Goal: Task Accomplishment & Management: Complete application form

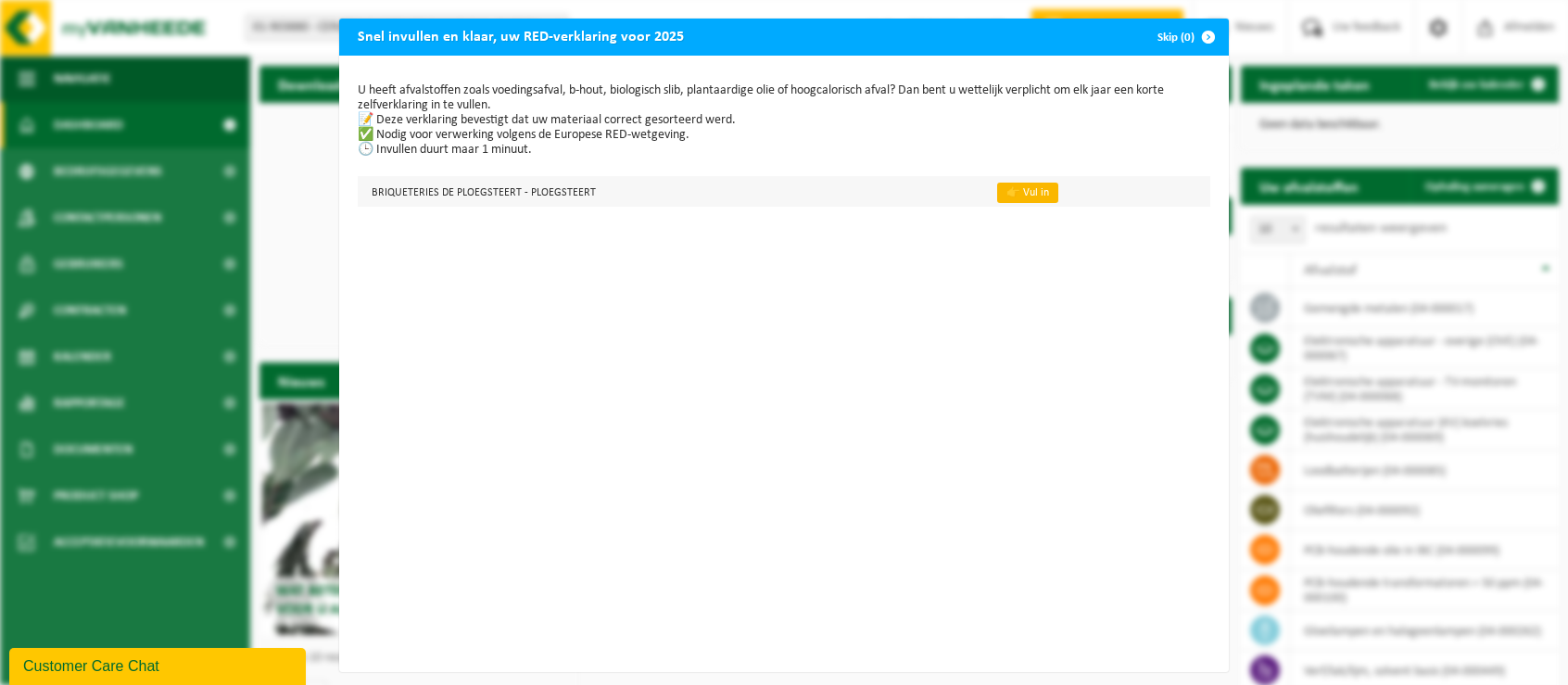
click at [1002, 190] on link "👉 Vul in" at bounding box center [1027, 193] width 61 height 21
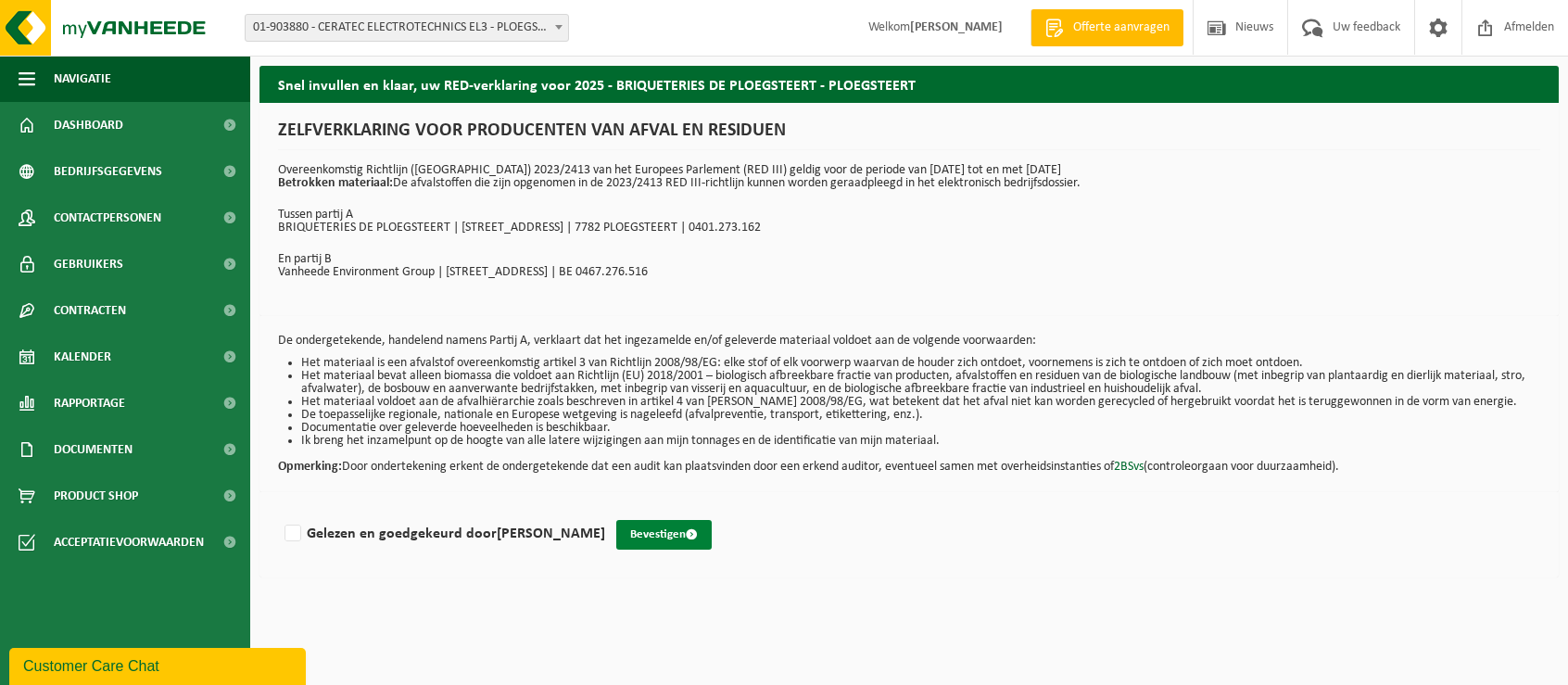
click at [657, 534] on button "Bevestigen" at bounding box center [663, 534] width 95 height 29
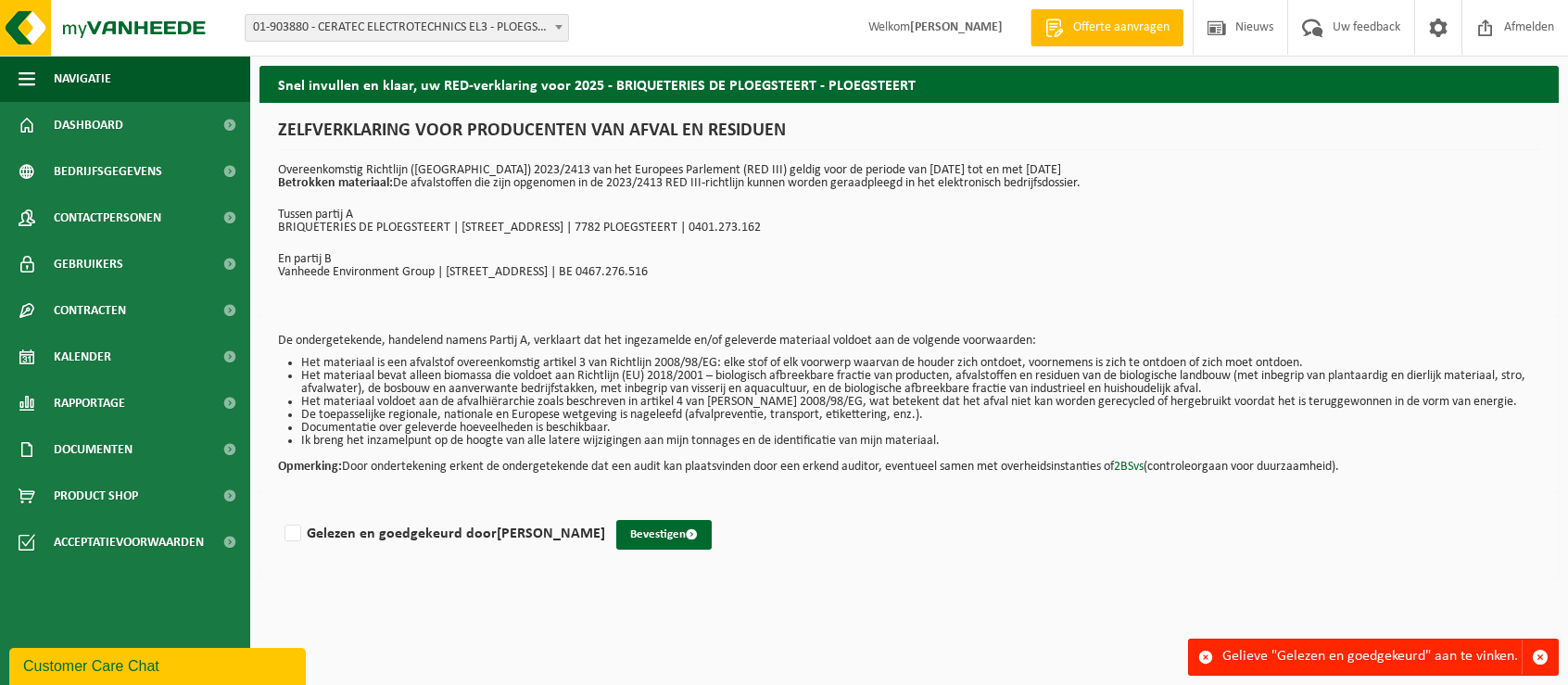
click at [1394, 655] on div "Gelieve "Gelezen en goedgekeurd" aan te vinken." at bounding box center [1372, 656] width 300 height 35
click at [294, 536] on label "Gelezen en goedgekeurd door Patrick Verschuere" at bounding box center [443, 533] width 324 height 27
click at [605, 511] on input "Gelezen en goedgekeurd door Patrick Verschuere" at bounding box center [605, 510] width 1 height 1
checkbox input "true"
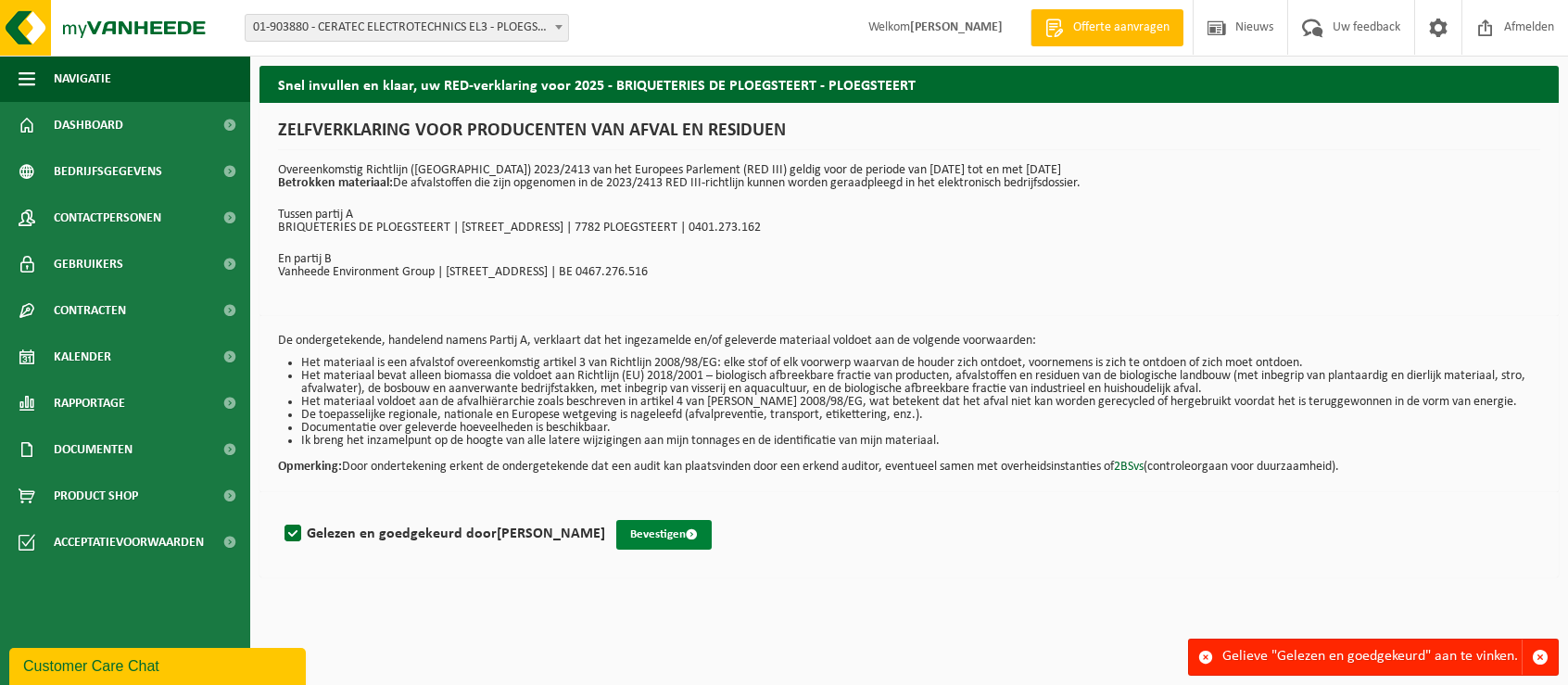
click at [645, 538] on button "Bevestigen" at bounding box center [663, 534] width 95 height 29
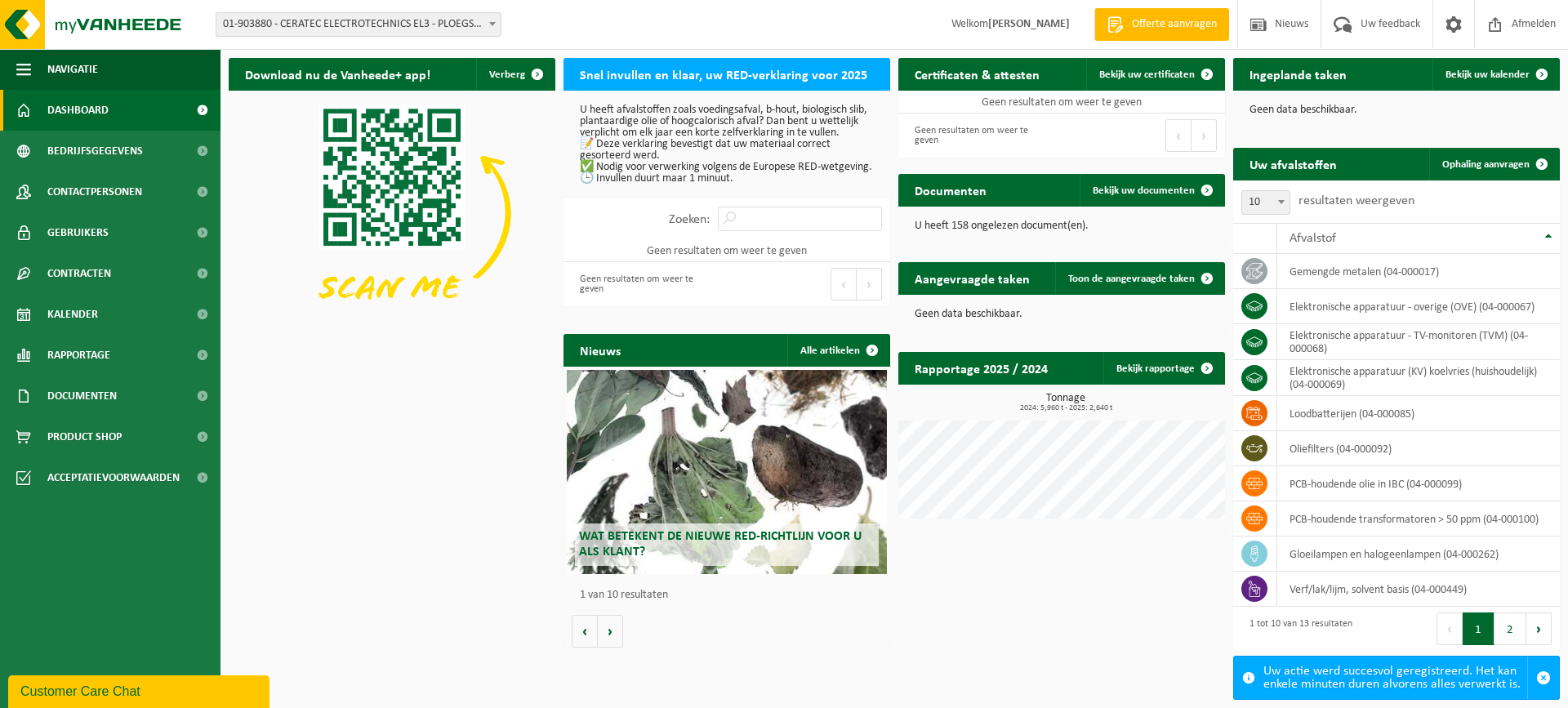
click at [478, 17] on span "01-903880 - CERATEC ELECTROTECHNICS EL3 - PLOEGSTEERT" at bounding box center [359, 25] width 284 height 23
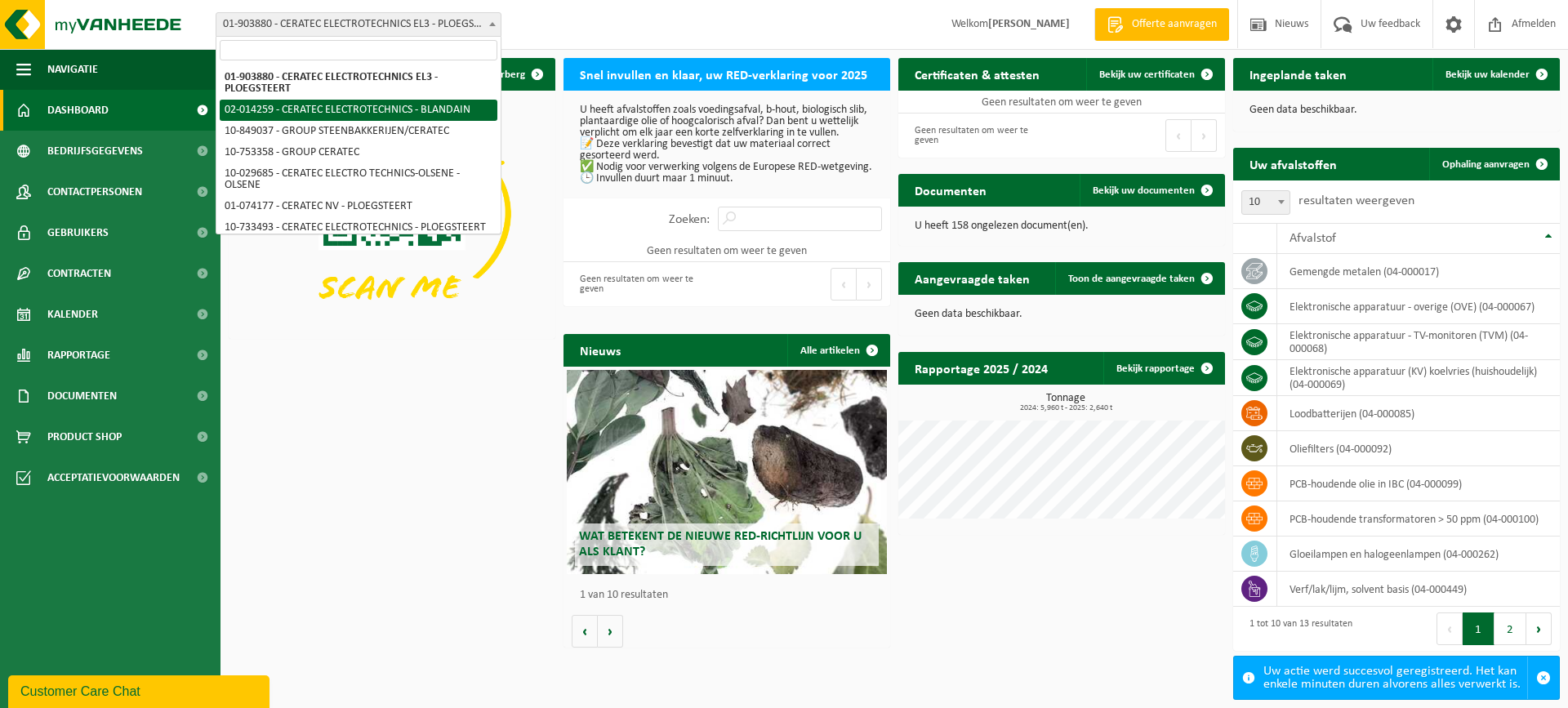
select select "4586"
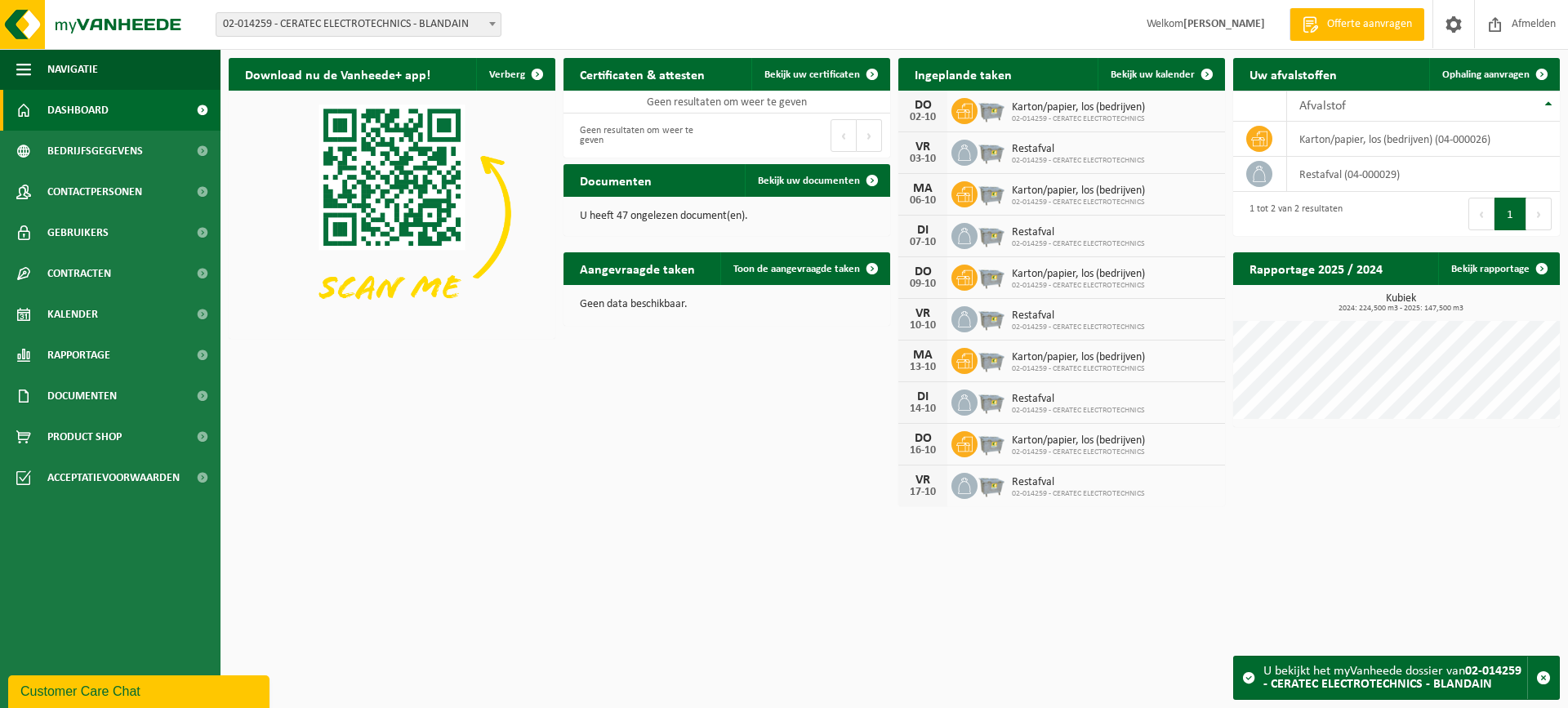
click at [487, 22] on span at bounding box center [492, 24] width 17 height 22
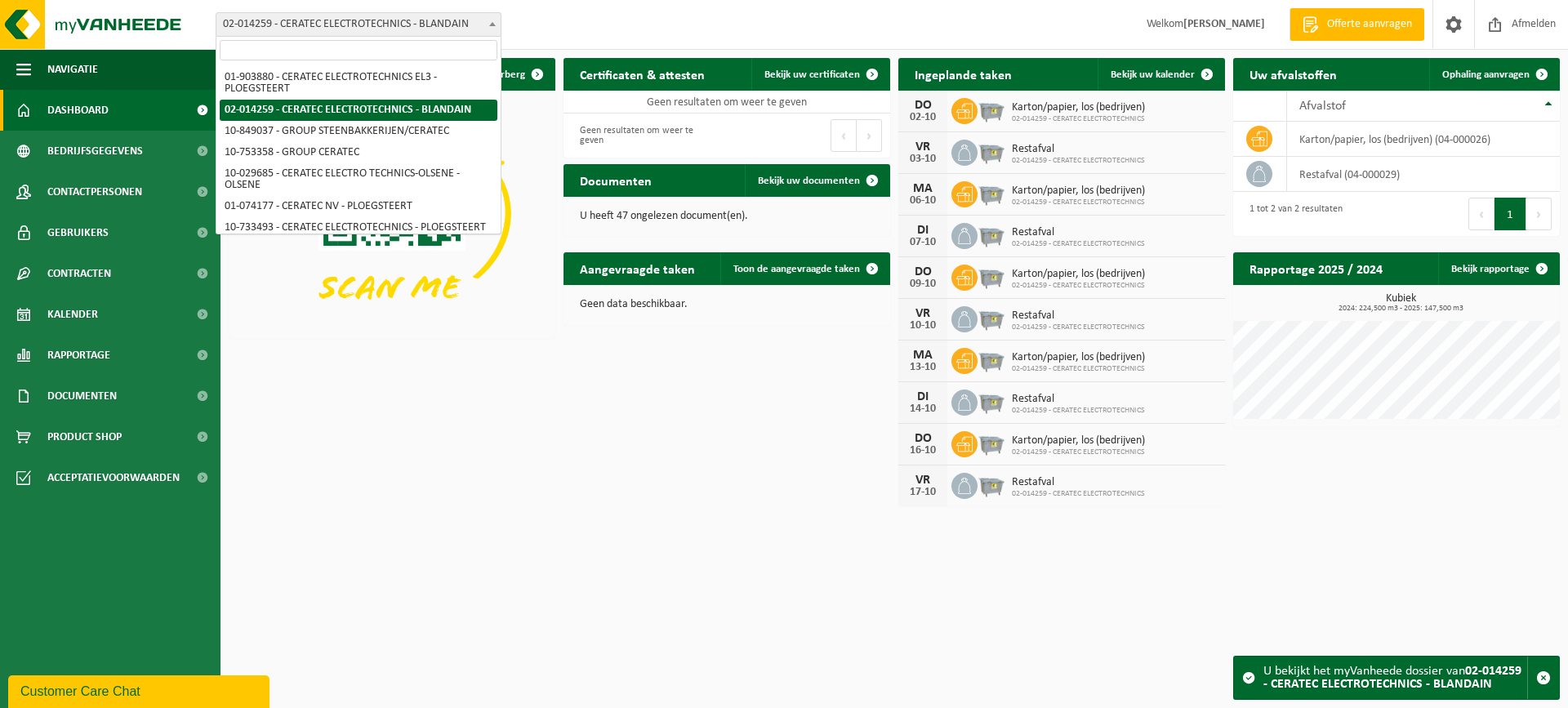
click at [492, 18] on span at bounding box center [492, 24] width 17 height 22
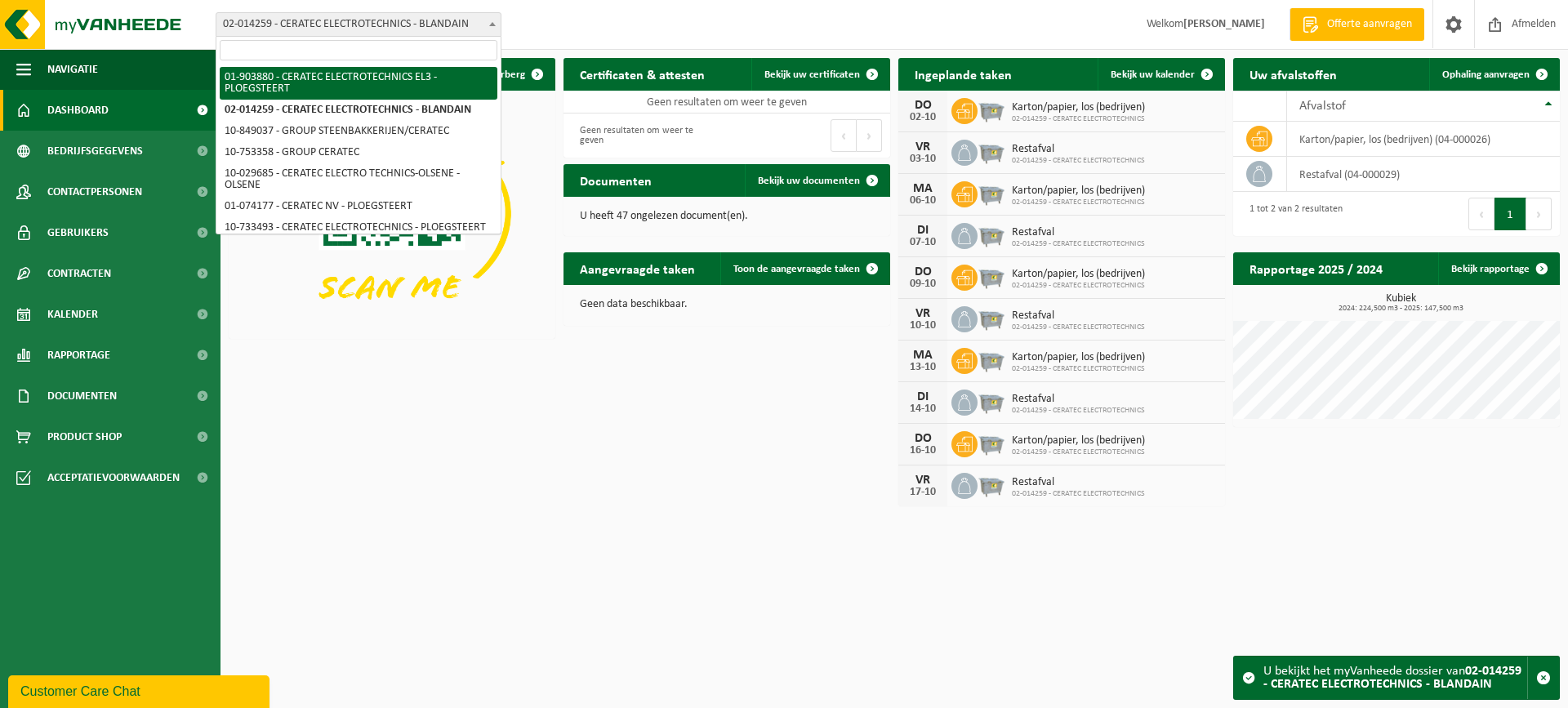
select select "4583"
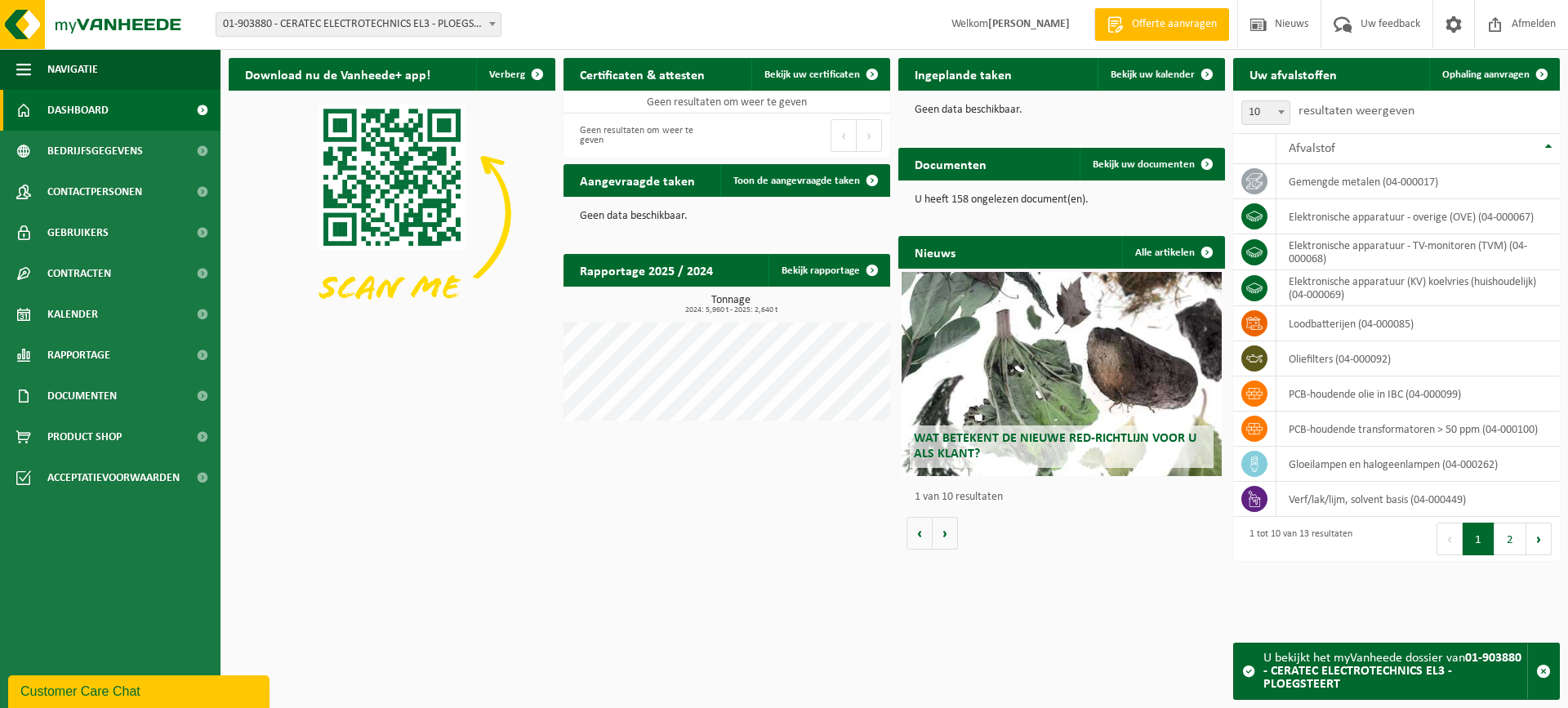
click at [479, 24] on span "01-903880 - CERATEC ELECTROTECHNICS EL3 - PLOEGSTEERT" at bounding box center [359, 25] width 284 height 23
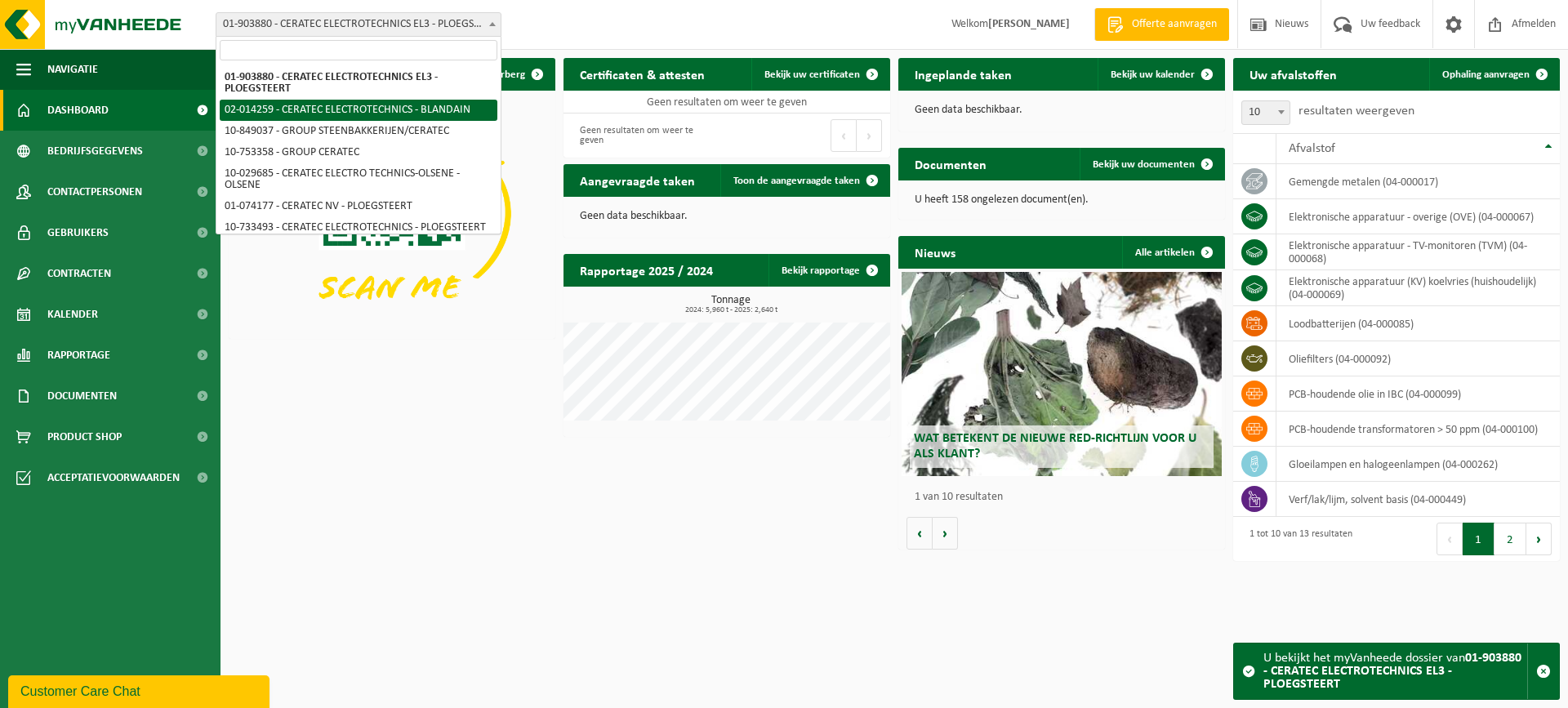
select select "4586"
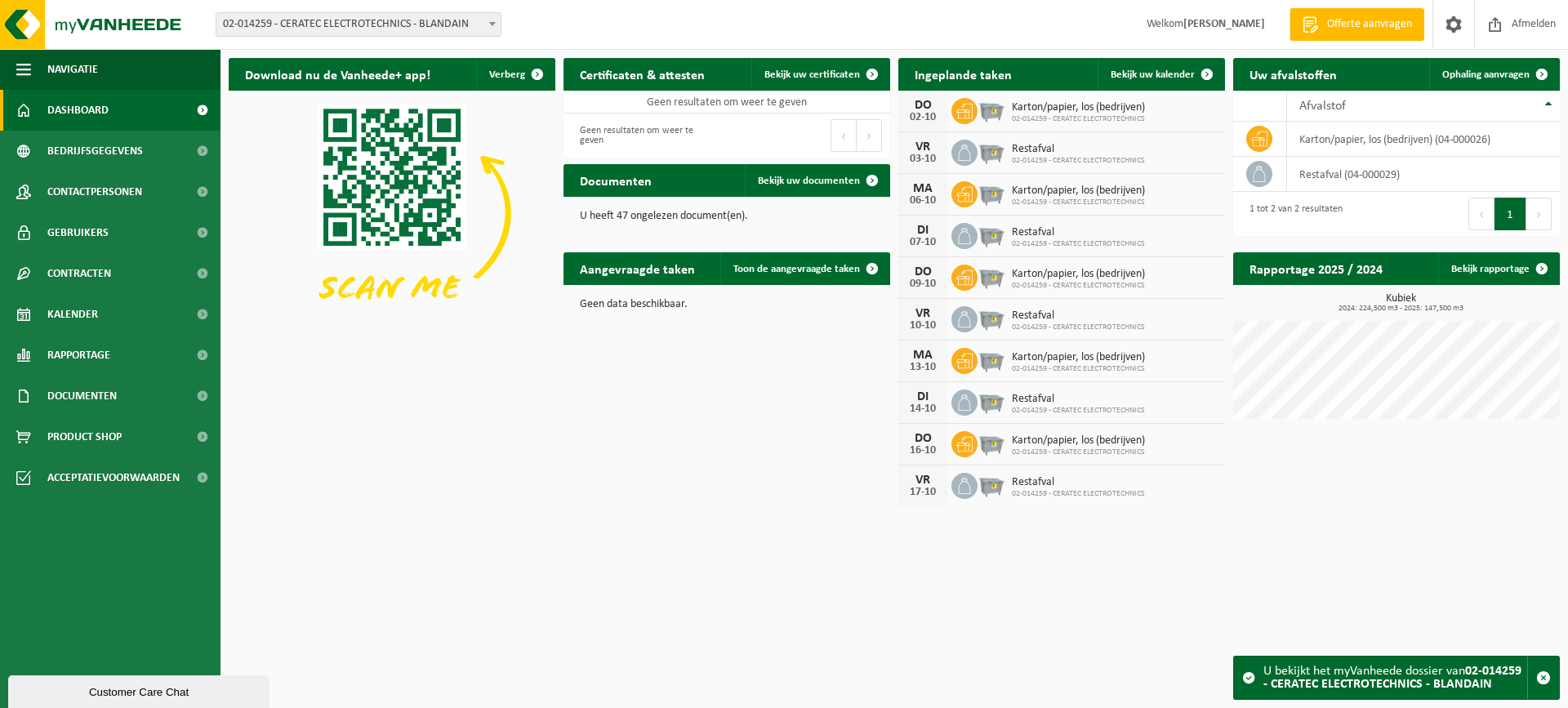
click at [466, 17] on span "02-014259 - CERATEC ELECTROTECHNICS - BLANDAIN" at bounding box center [359, 25] width 284 height 23
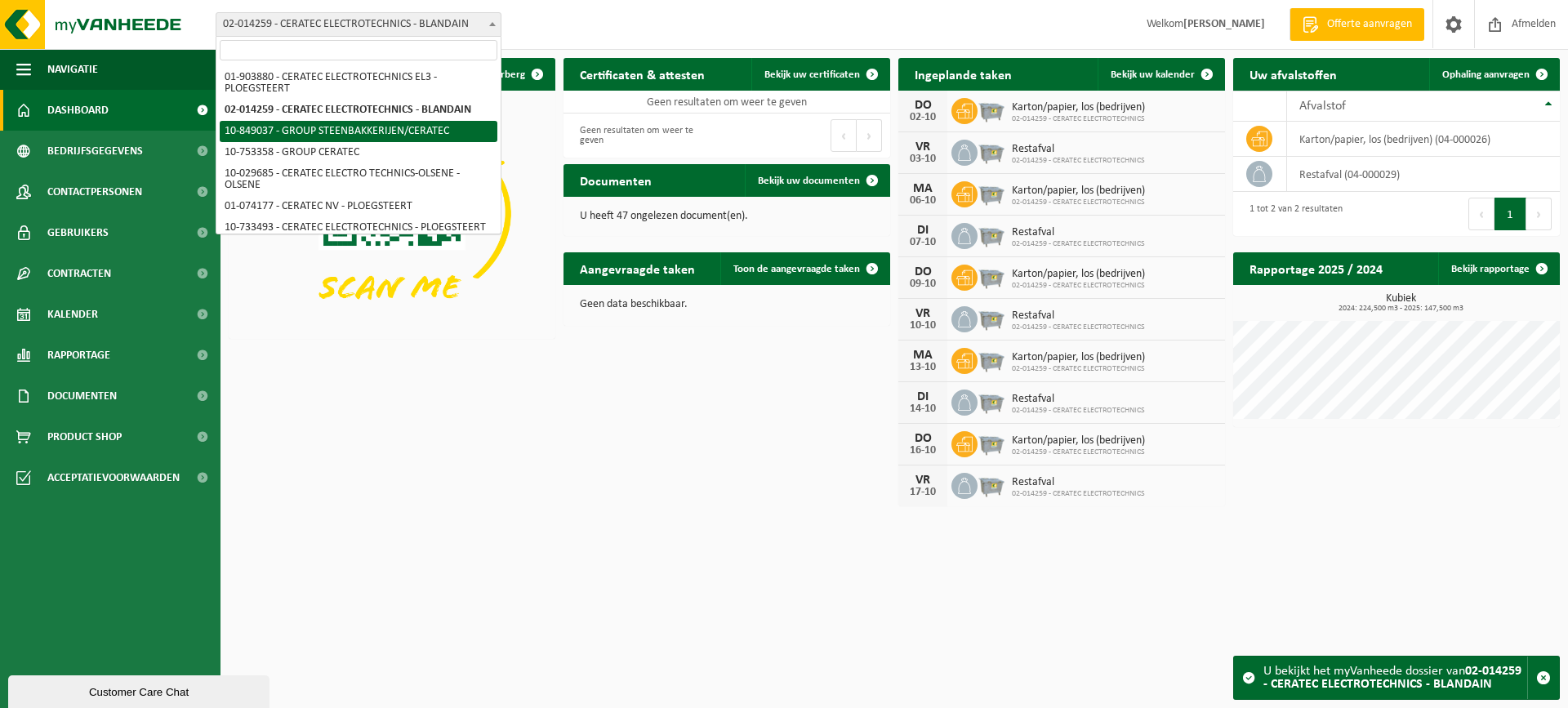
select select "95691"
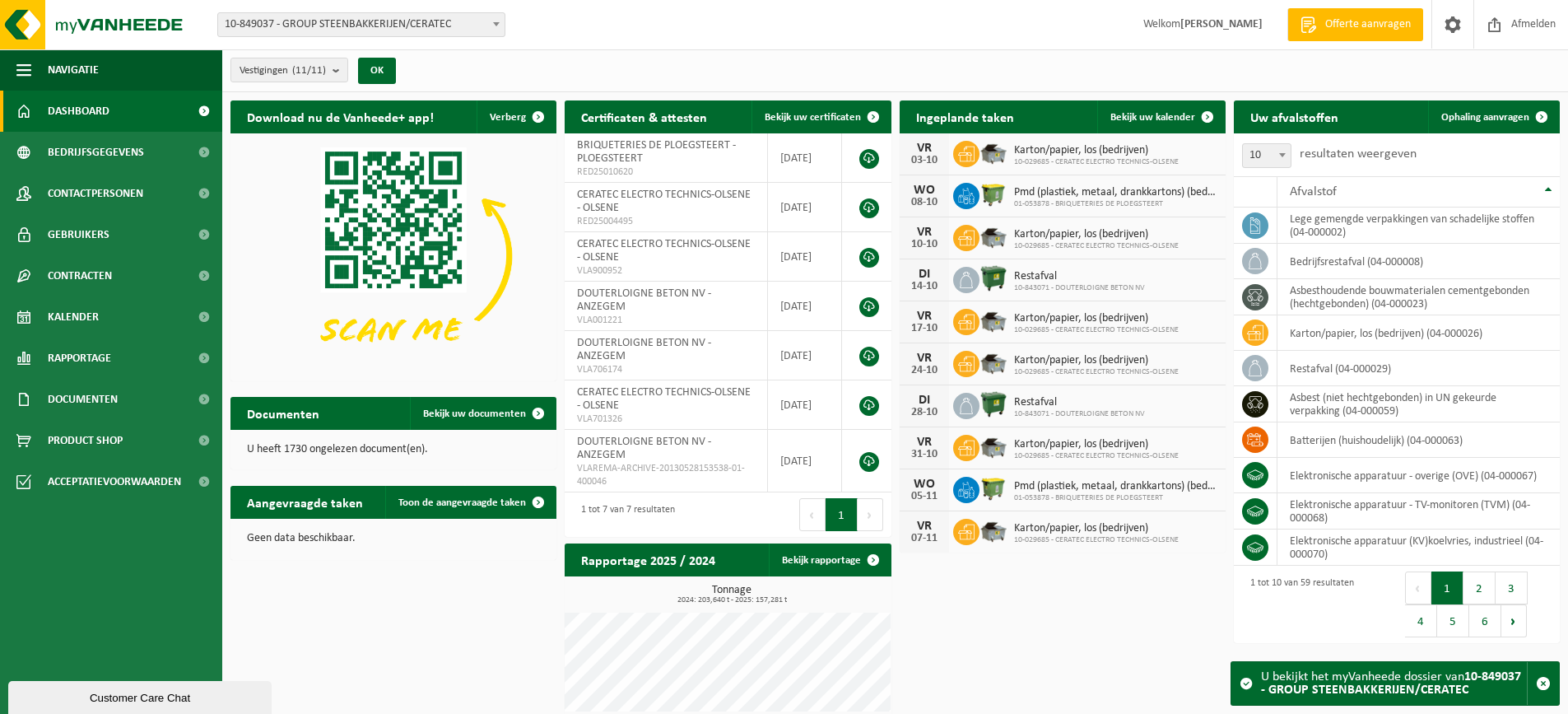
click at [490, 19] on span at bounding box center [496, 24] width 17 height 22
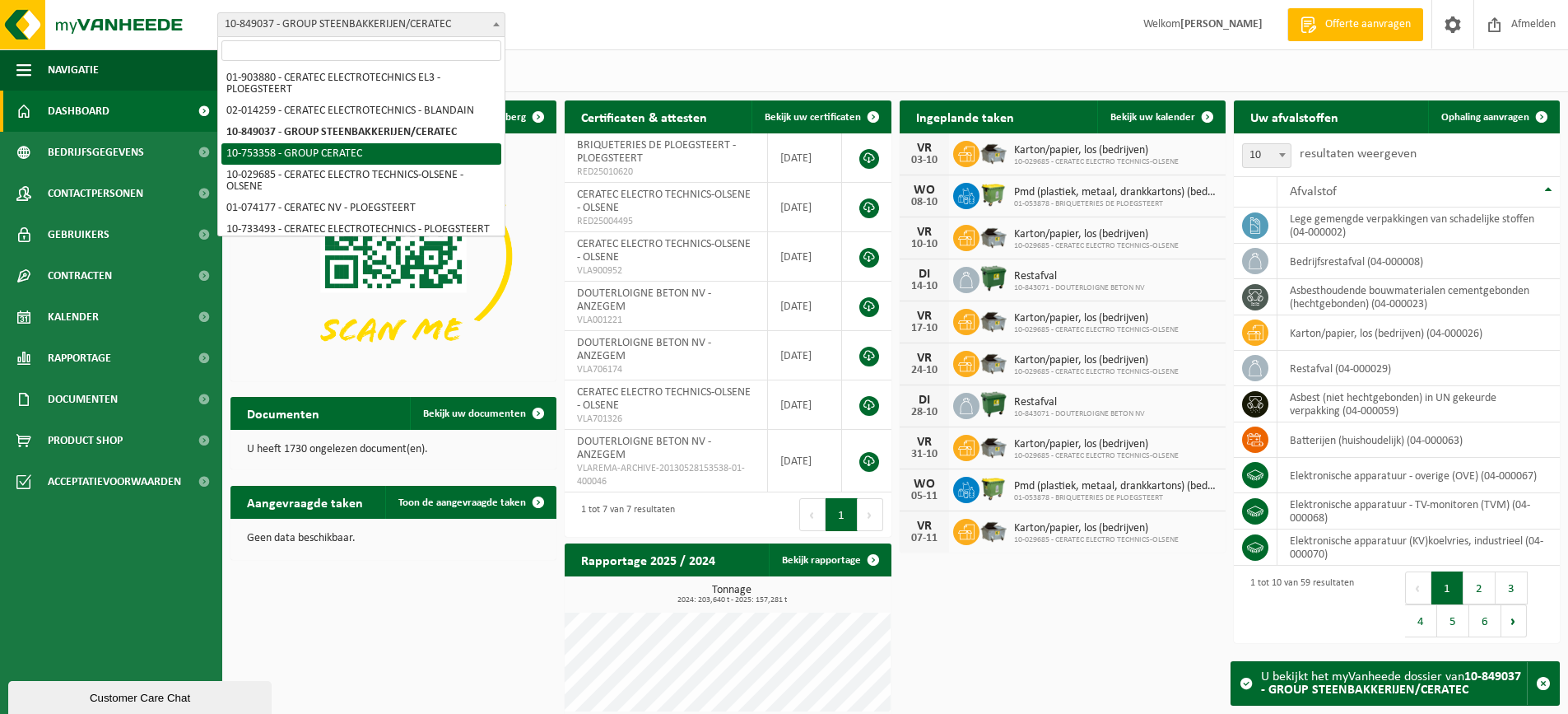
select select "7389"
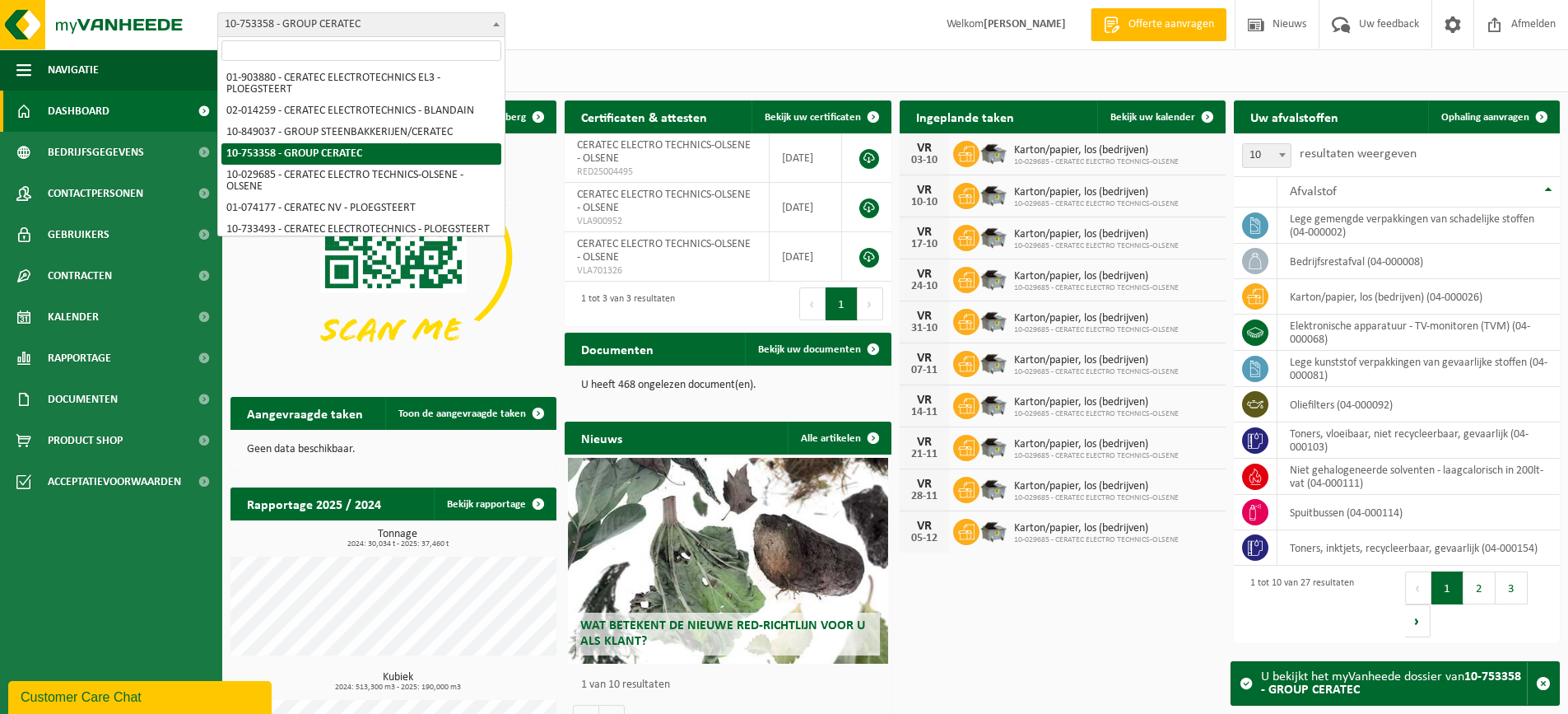
click at [492, 17] on span at bounding box center [496, 24] width 17 height 22
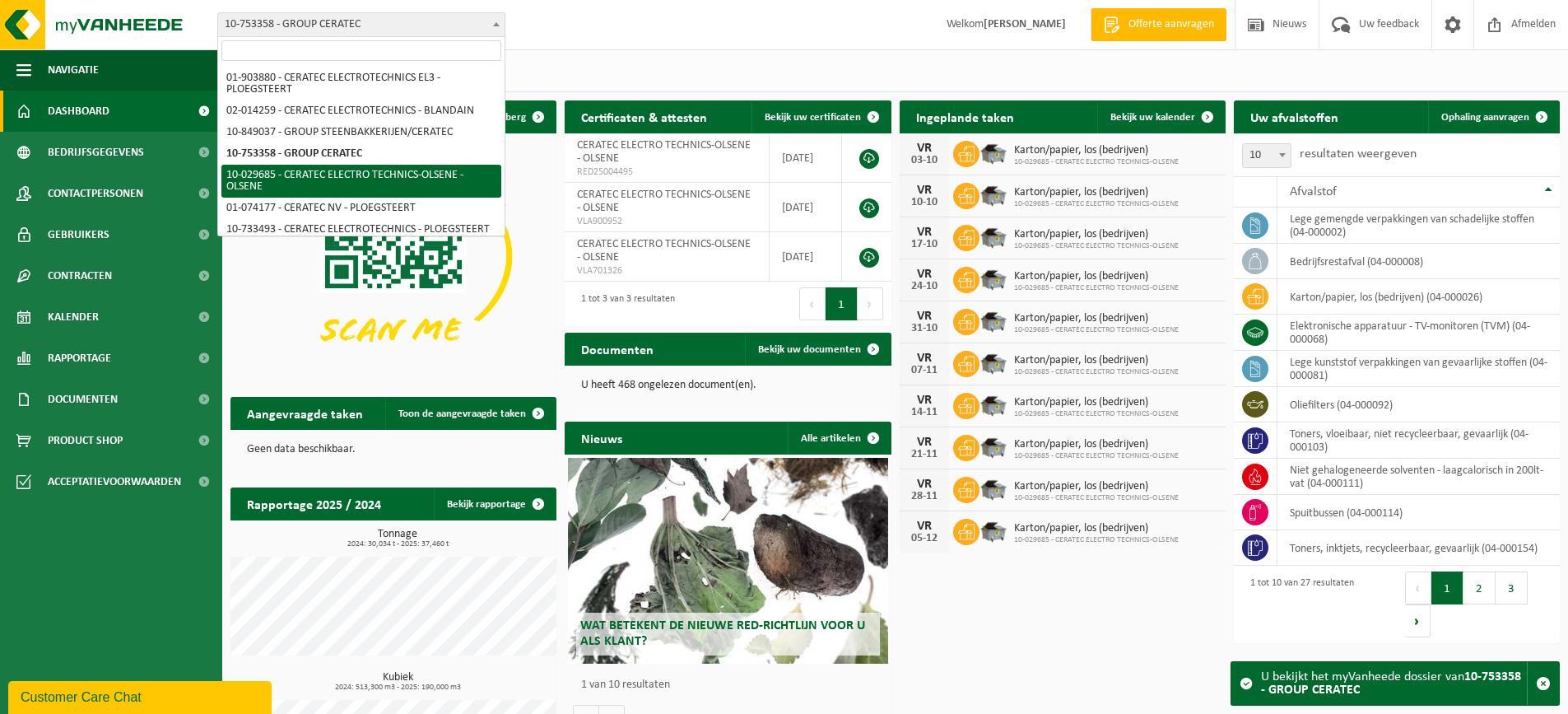
select select "2992"
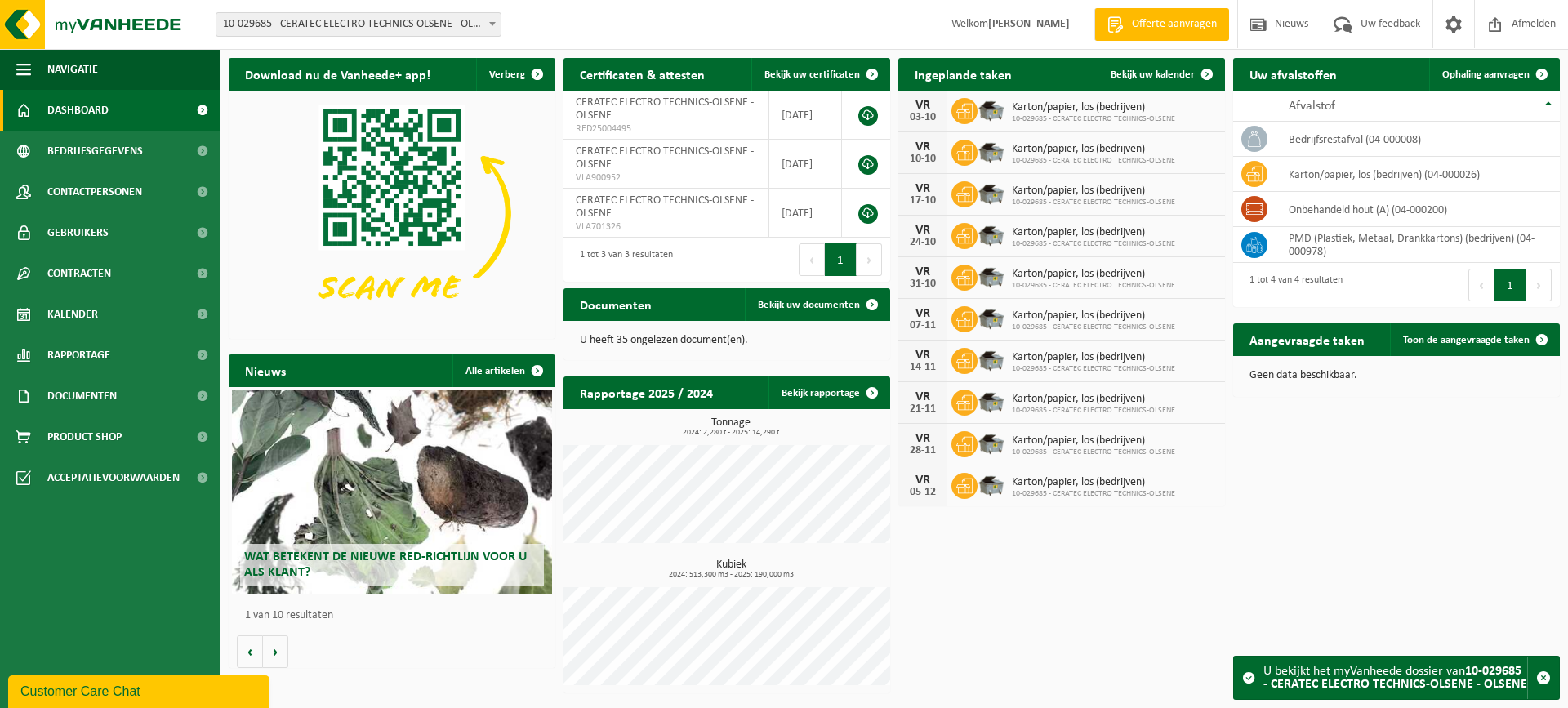
click at [495, 21] on span at bounding box center [492, 24] width 17 height 22
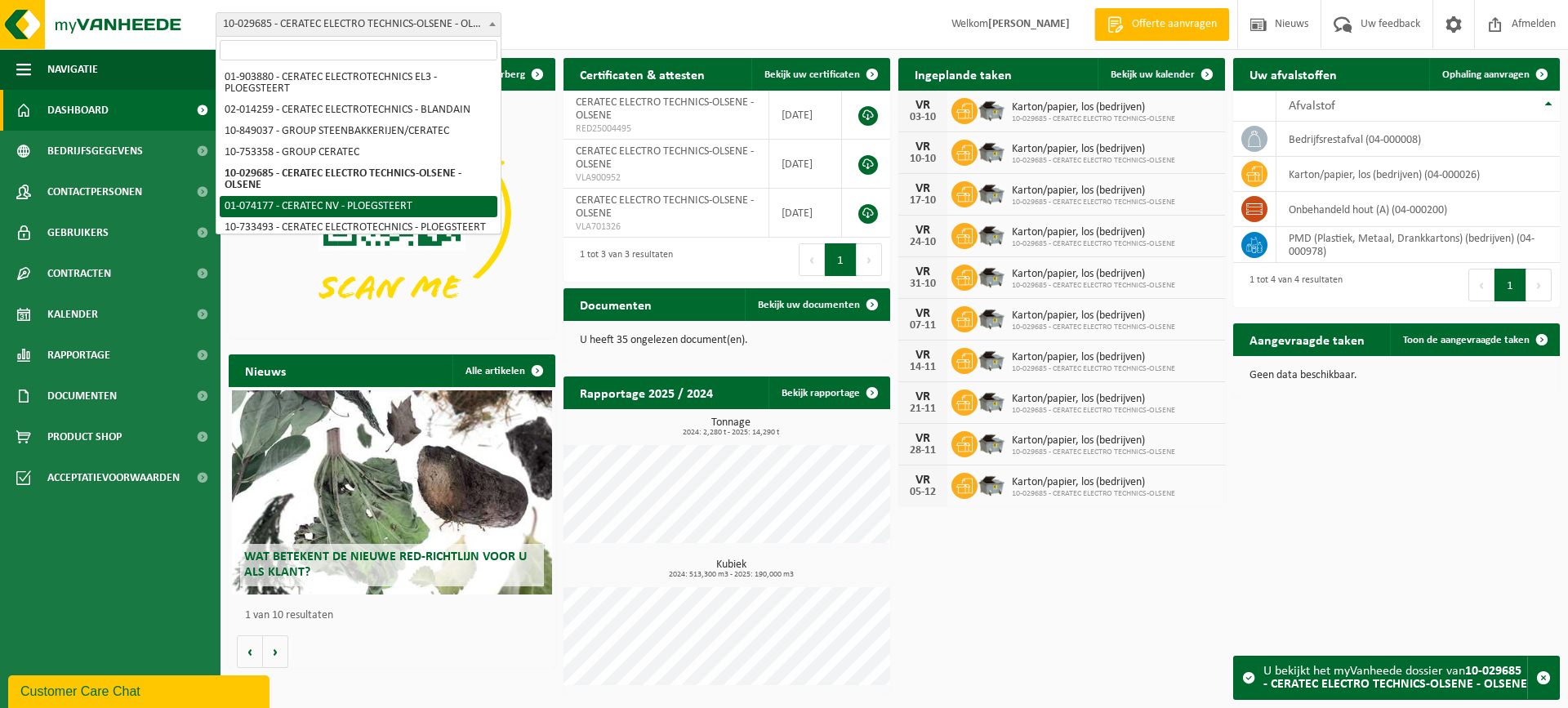
select select "4582"
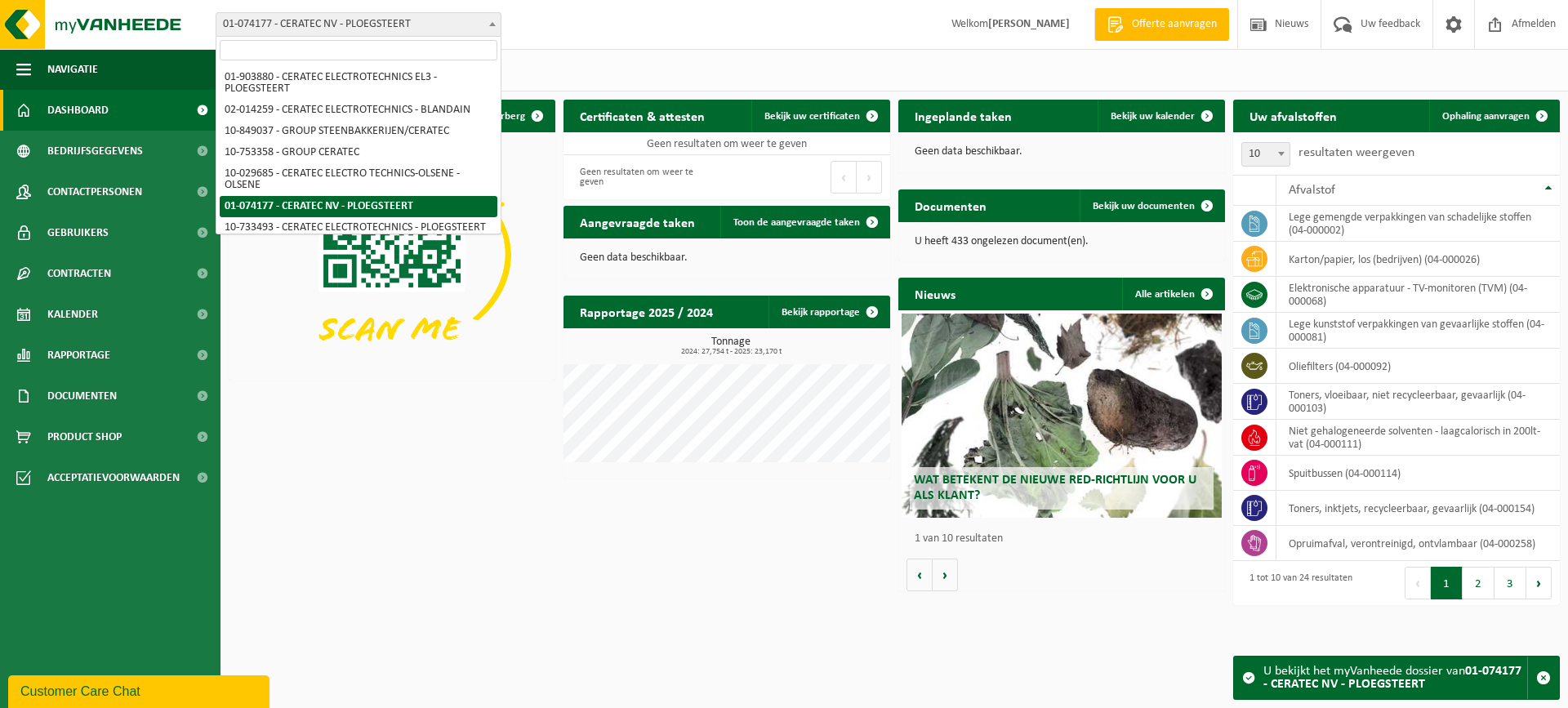
click at [476, 28] on span "01-074177 - CERATEC NV - PLOEGSTEERT" at bounding box center [359, 25] width 284 height 23
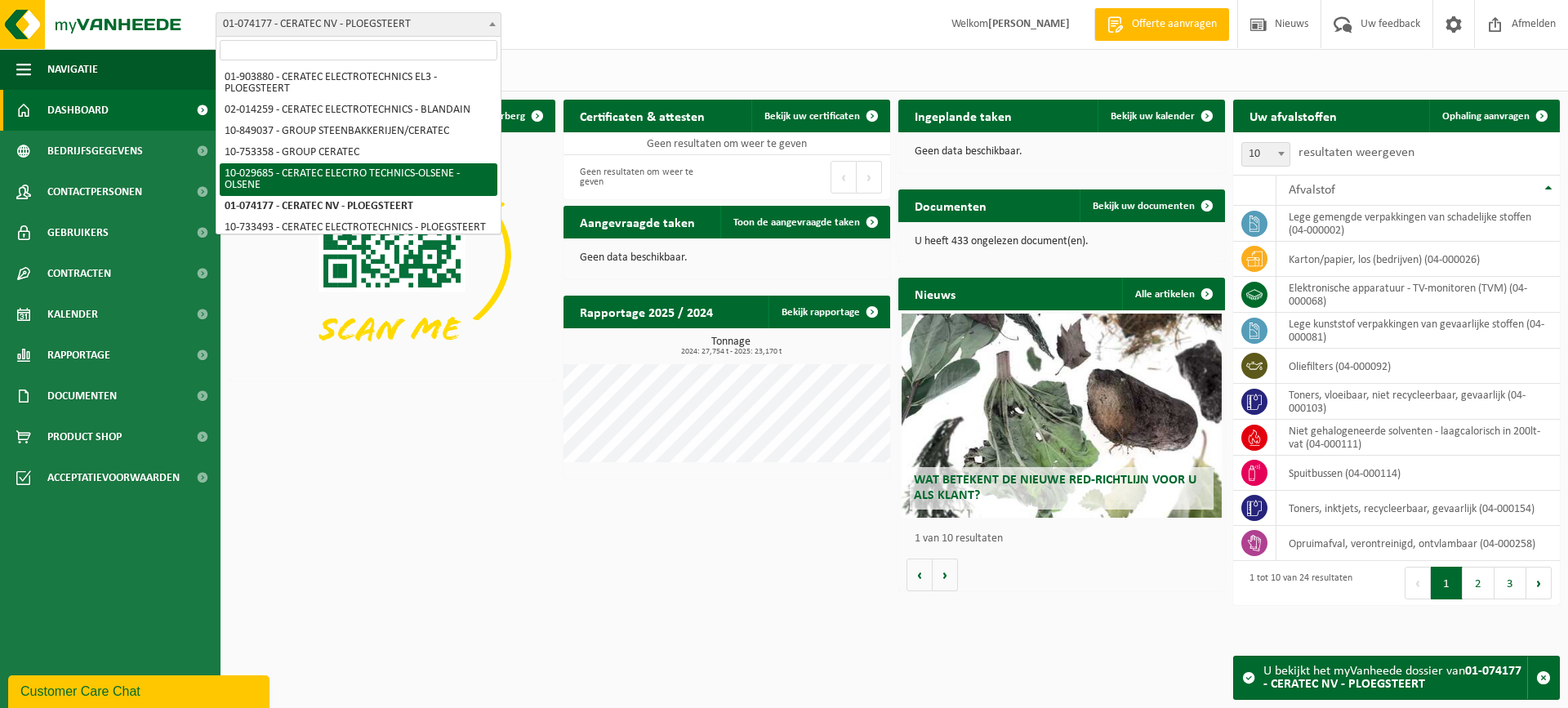
scroll to position [81, 0]
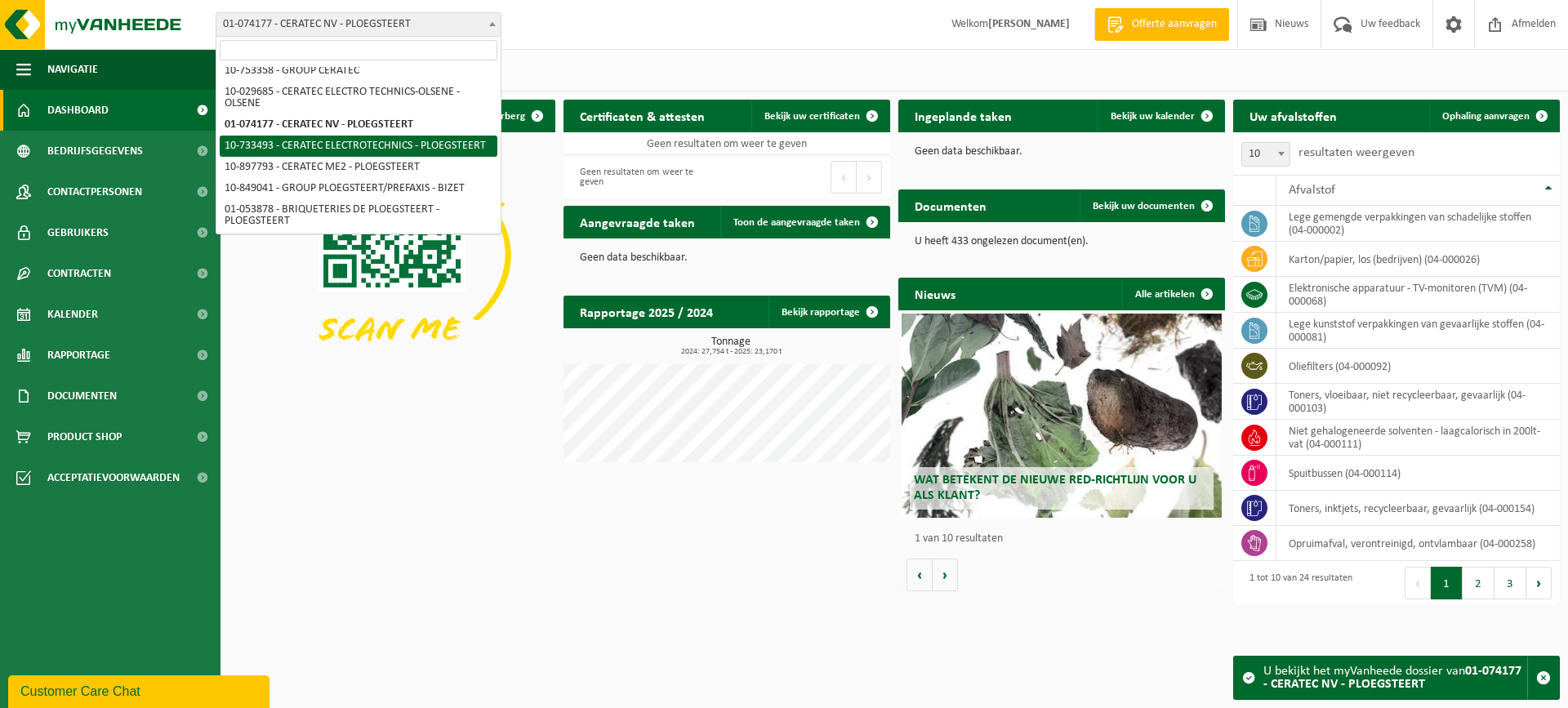
select select "4588"
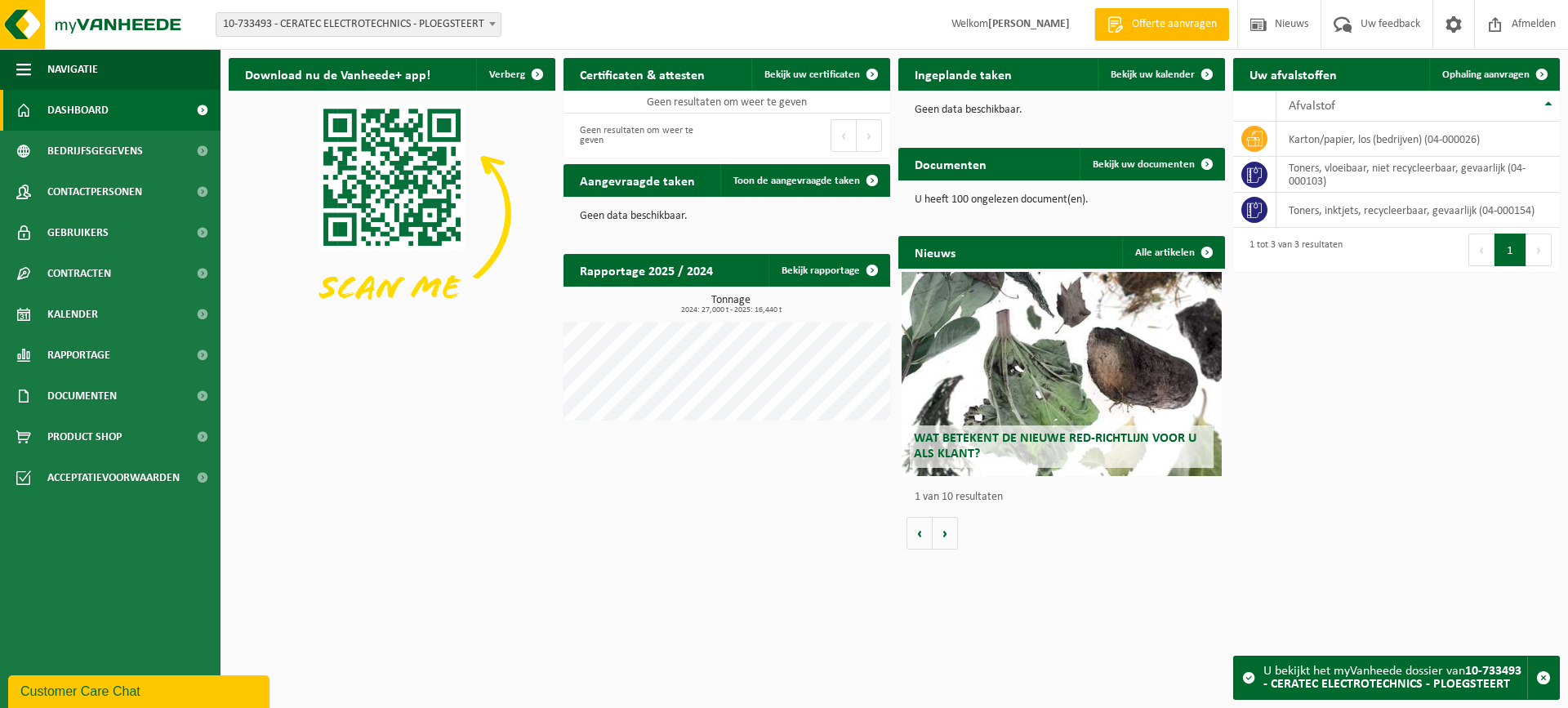
click at [463, 23] on span "10-733493 - CERATEC ELECTROTECHNICS - PLOEGSTEERT" at bounding box center [359, 25] width 284 height 23
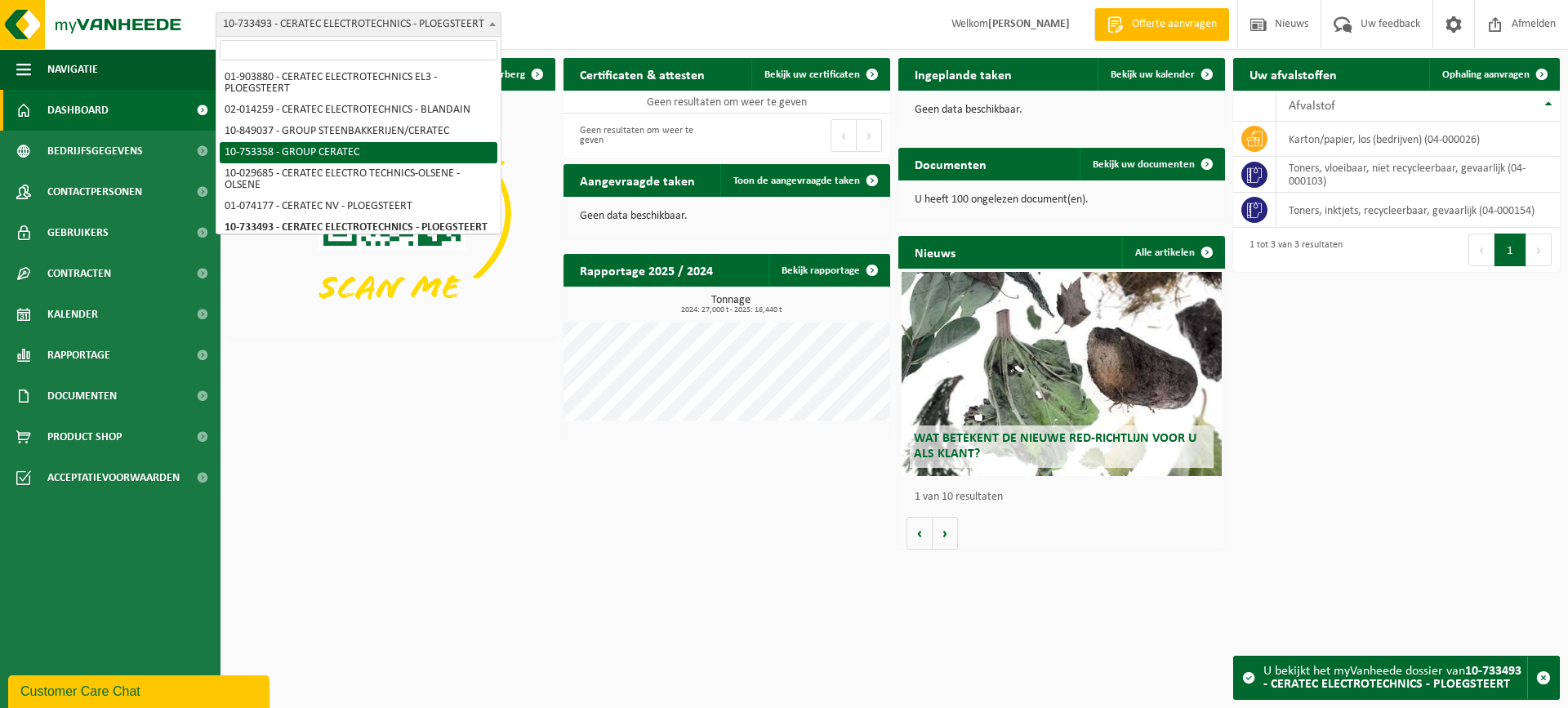
scroll to position [81, 0]
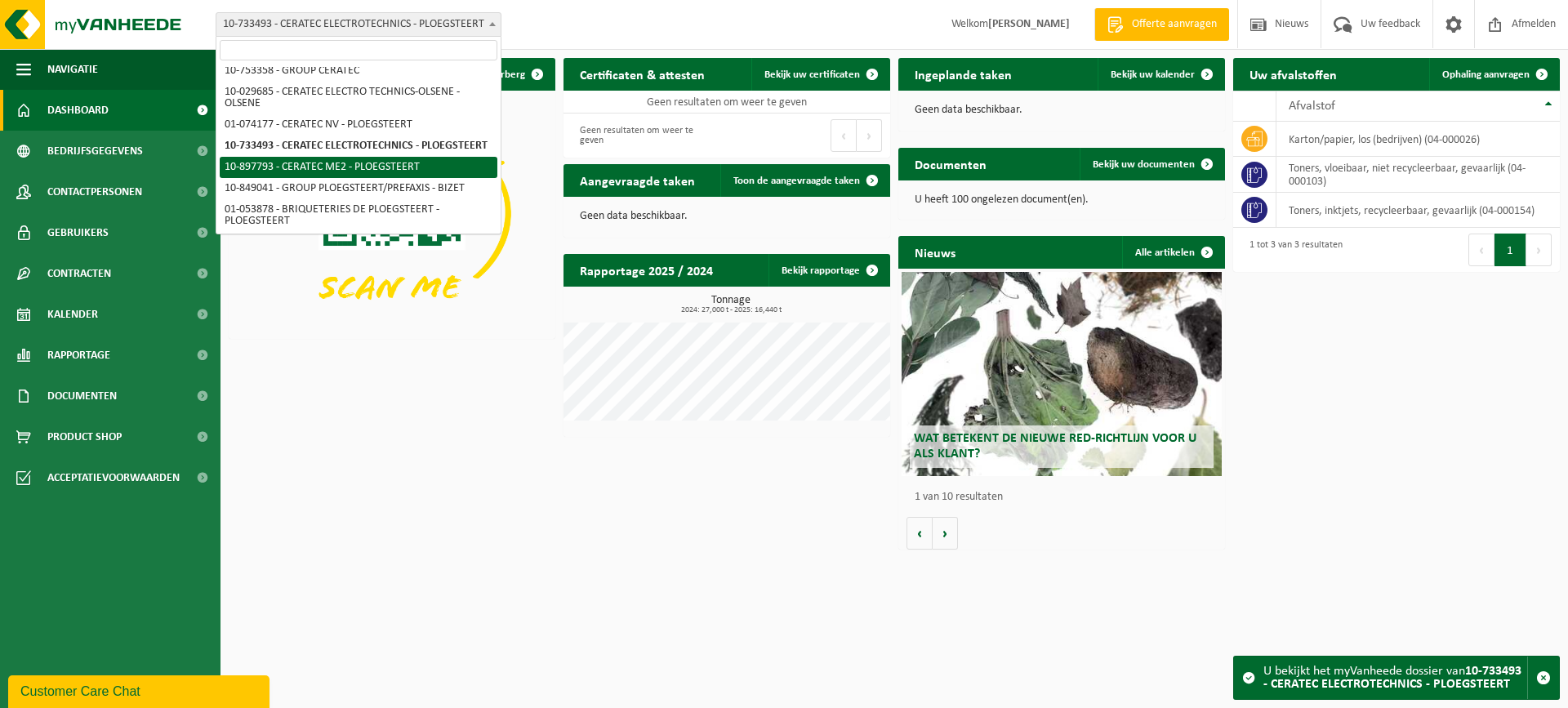
select select "117855"
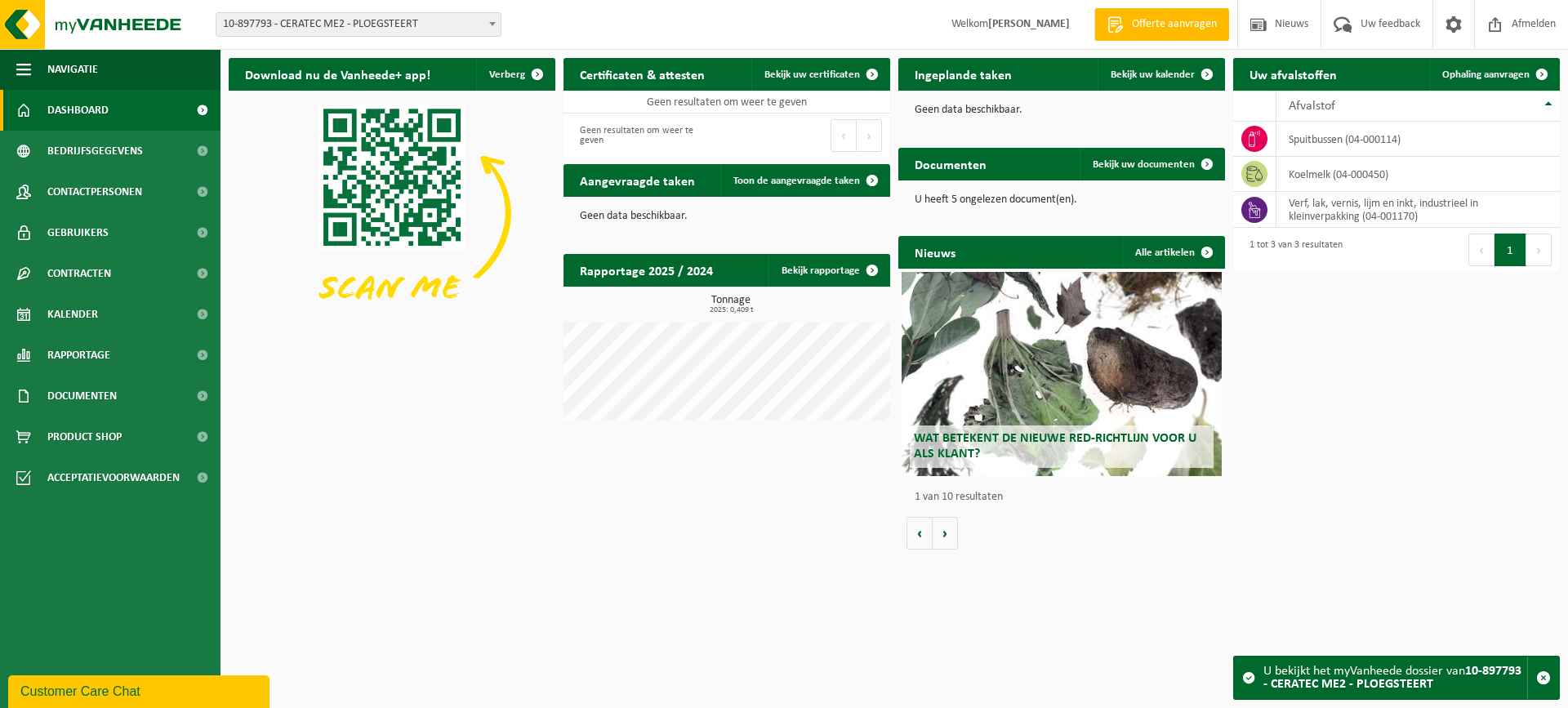
click at [495, 22] on b at bounding box center [492, 24] width 7 height 4
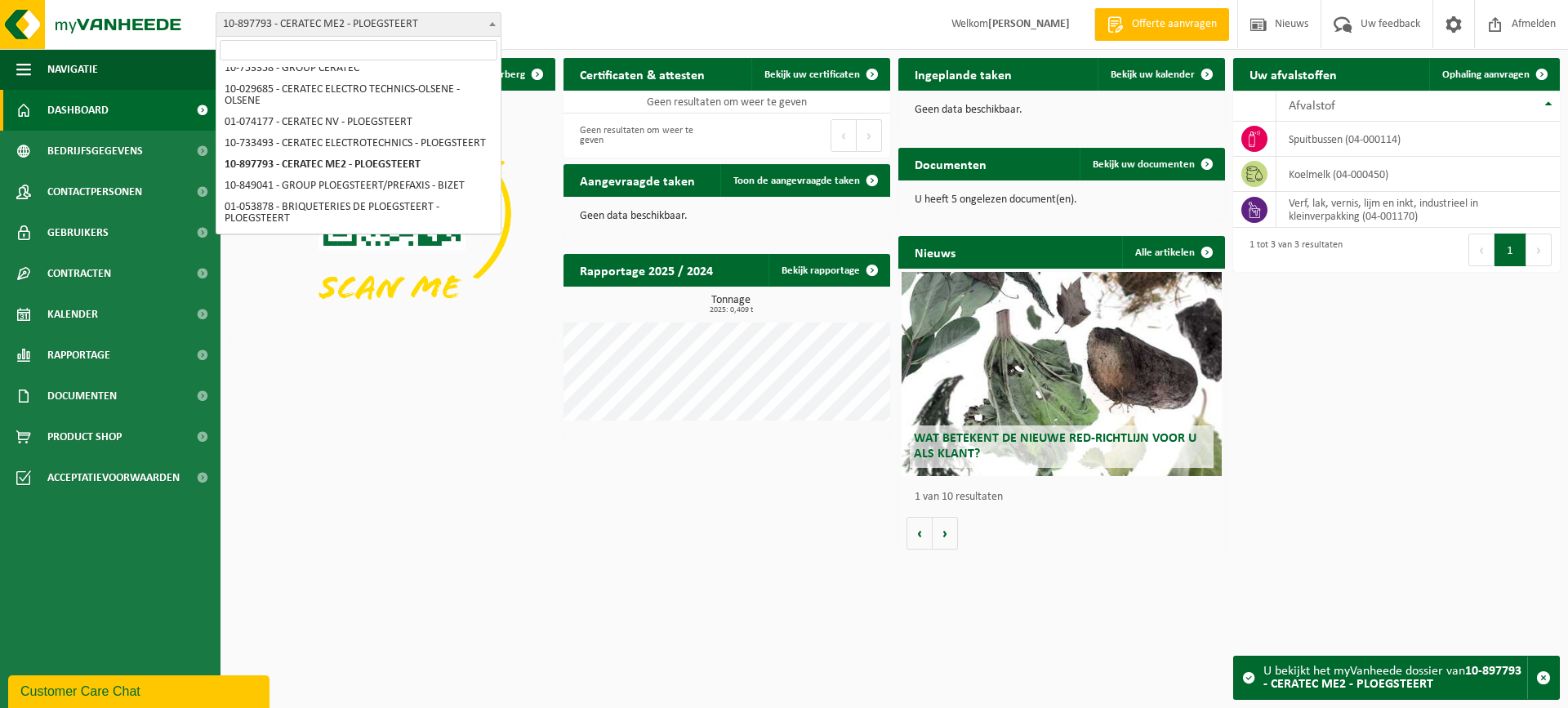
scroll to position [164, 0]
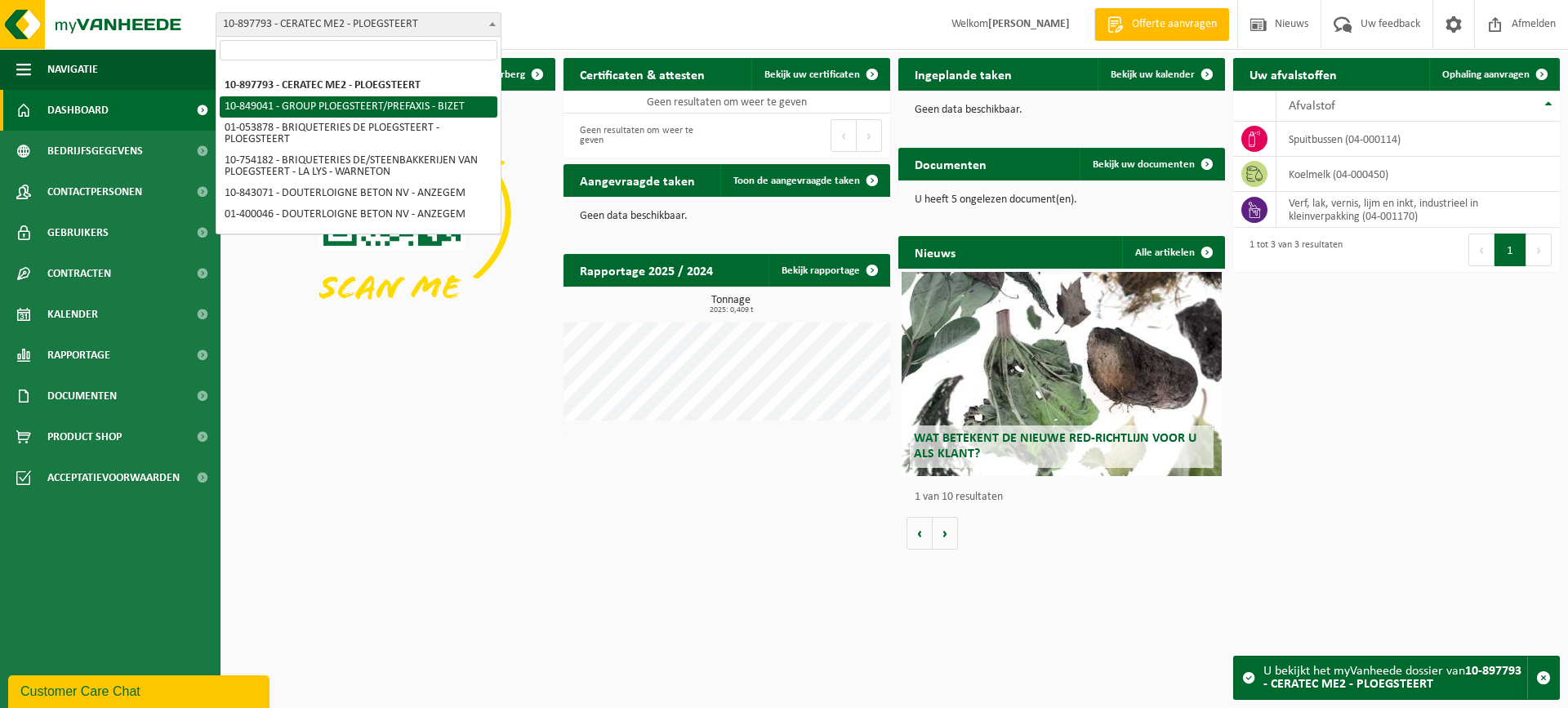
select select "95726"
